Goal: Task Accomplishment & Management: Use online tool/utility

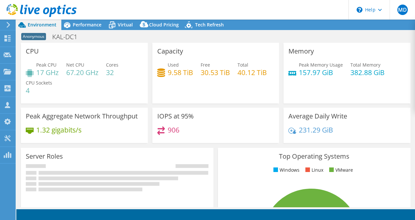
select select "USD"
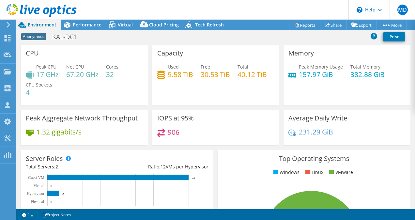
click at [207, 39] on div "Anonymous KAL-DC1 Print" at bounding box center [215, 37] width 399 height 12
click at [91, 27] on span "Performance" at bounding box center [87, 25] width 29 height 6
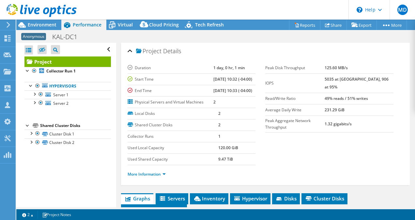
scroll to position [33, 0]
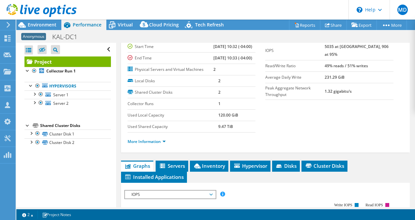
drag, startPoint x: 220, startPoint y: 185, endPoint x: 244, endPoint y: 164, distance: 31.2
click at [220, 169] on span "Inventory" at bounding box center [209, 165] width 32 height 7
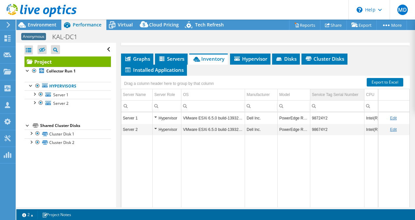
scroll to position [147, 0]
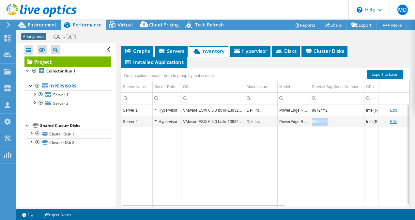
drag, startPoint x: 331, startPoint y: 140, endPoint x: 311, endPoint y: 141, distance: 20.9
click at [311, 127] on td "98674Y2" at bounding box center [337, 121] width 54 height 11
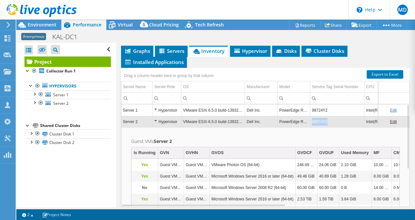
drag, startPoint x: 328, startPoint y: 138, endPoint x: 312, endPoint y: 140, distance: 16.8
click at [312, 127] on td "98674Y2" at bounding box center [337, 121] width 54 height 11
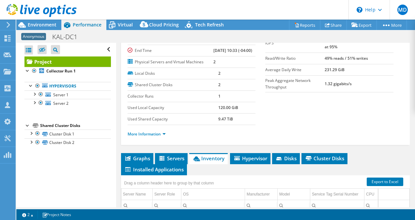
scroll to position [17, 0]
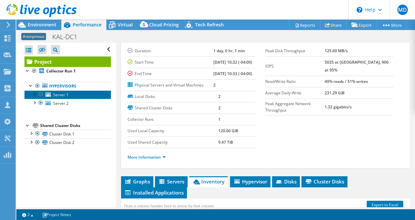
click at [74, 95] on link "Server 1" at bounding box center [67, 94] width 86 height 8
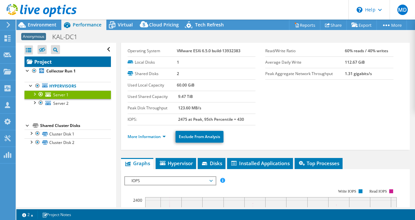
click at [57, 62] on link "Project" at bounding box center [67, 61] width 86 height 10
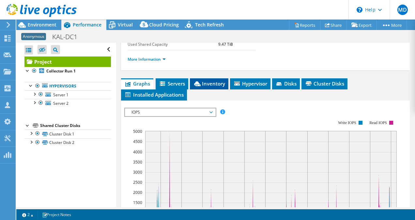
click at [221, 87] on span "Inventory" at bounding box center [209, 83] width 32 height 7
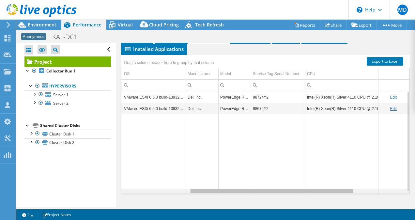
scroll to position [0, 0]
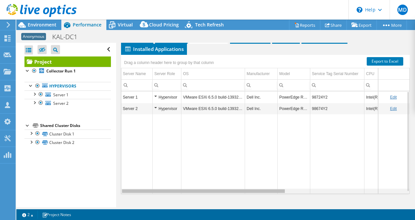
drag, startPoint x: 253, startPoint y: 191, endPoint x: 126, endPoint y: 162, distance: 130.1
click at [122, 191] on body "MD Channel Partner [PERSON_NAME] [EMAIL_ADDRESS][DOMAIN_NAME] Abtech Technologi…" at bounding box center [207, 110] width 415 height 220
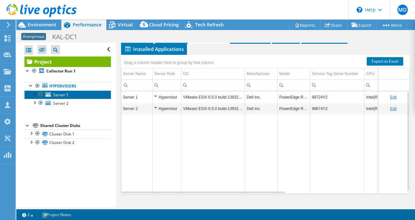
click at [65, 95] on span "Server 1" at bounding box center [60, 95] width 15 height 6
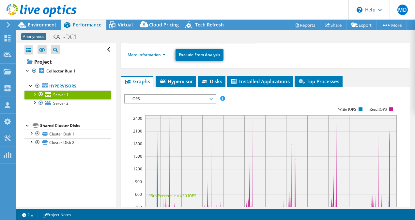
scroll to position [76, 0]
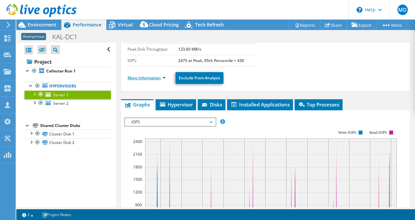
click at [154, 75] on link "More Information" at bounding box center [147, 78] width 38 height 6
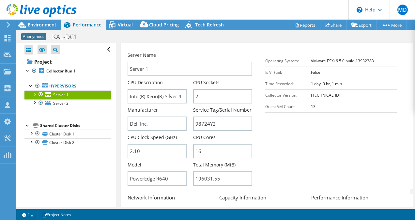
scroll to position [174, 0]
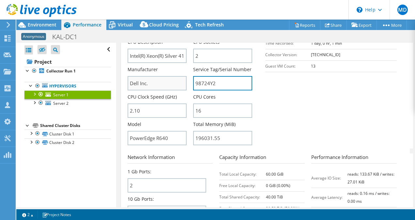
drag, startPoint x: 219, startPoint y: 83, endPoint x: 182, endPoint y: 83, distance: 36.5
click at [182, 11] on div "Server Name Server 1 CPU Description Intel(R) Xeon(R) Silver 4110 CPU @ 2.10GHz…" at bounding box center [193, 11] width 131 height 0
click at [272, 75] on section "Server Information Server Name Server 1 CPU Description Intel(R) Xeon(R) Silver…" at bounding box center [267, 72] width 279 height 152
drag, startPoint x: 216, startPoint y: 80, endPoint x: 192, endPoint y: 84, distance: 24.5
click at [193, 84] on input "98724Y2" at bounding box center [222, 83] width 59 height 14
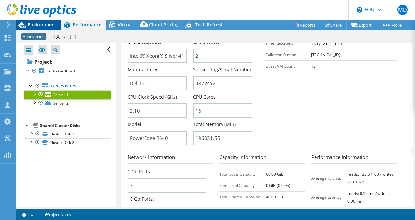
click at [47, 24] on span "Environment" at bounding box center [42, 25] width 29 height 6
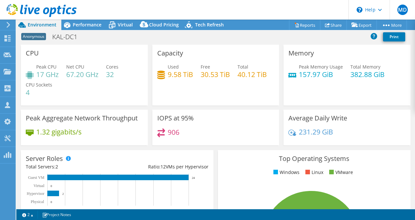
click at [152, 66] on div "Capacity Used 9.58 TiB Free 30.53 TiB Total 40.12 TiB" at bounding box center [215, 75] width 127 height 61
click at [89, 24] on span "Performance" at bounding box center [87, 25] width 29 height 6
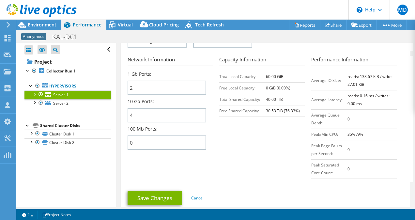
scroll to position [271, 0]
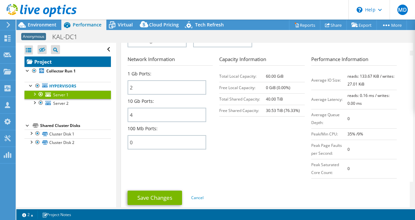
click at [73, 57] on link "Project" at bounding box center [67, 61] width 86 height 10
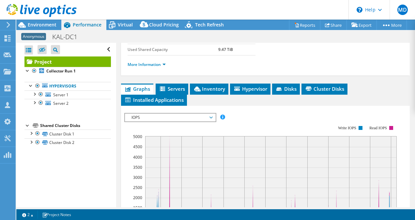
scroll to position [101, 0]
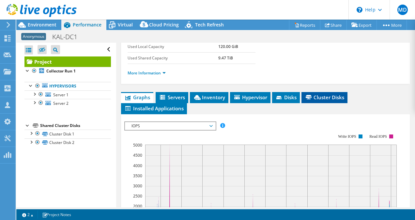
click at [319, 100] on span "Cluster Disks" at bounding box center [324, 97] width 39 height 7
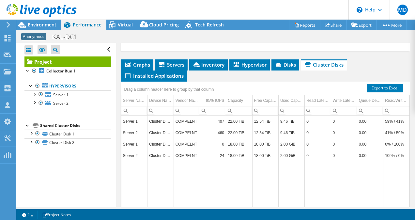
scroll to position [192, 0]
